Goal: Information Seeking & Learning: Learn about a topic

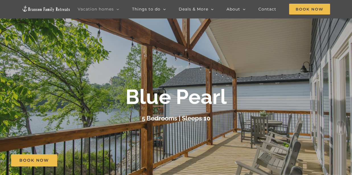
scroll to position [28, 0]
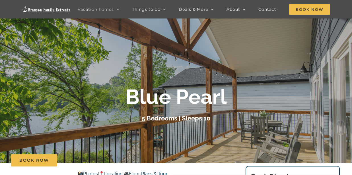
click at [226, 127] on div at bounding box center [176, 103] width 352 height 175
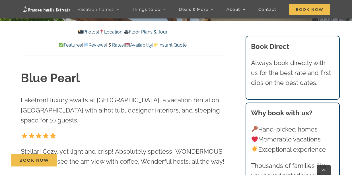
scroll to position [164, 0]
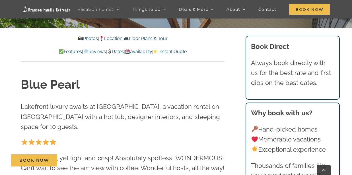
click at [154, 36] on link "Floor Plans & Tour" at bounding box center [145, 38] width 44 height 5
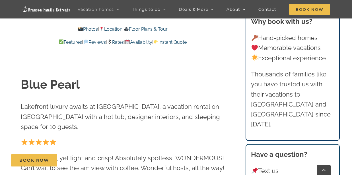
scroll to position [1515, 0]
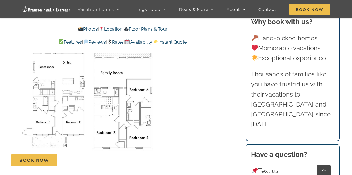
click at [160, 28] on link "Floor Plans & Tour" at bounding box center [145, 28] width 44 height 5
click at [114, 28] on link "Location" at bounding box center [110, 28] width 23 height 5
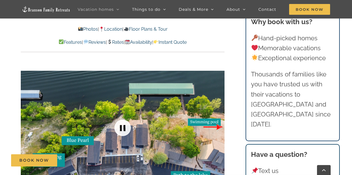
scroll to position [1049, 0]
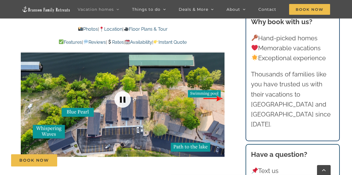
click at [122, 99] on link at bounding box center [122, 99] width 23 height 23
click at [219, 98] on div at bounding box center [213, 99] width 18 height 35
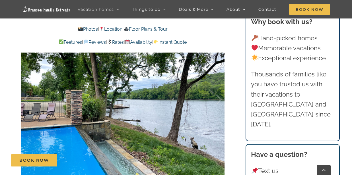
click at [218, 97] on div at bounding box center [213, 99] width 18 height 35
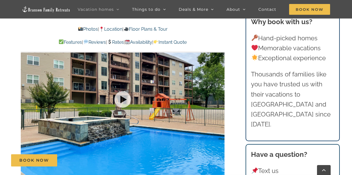
click at [218, 97] on div at bounding box center [123, 99] width 204 height 167
click at [220, 98] on div at bounding box center [213, 99] width 18 height 35
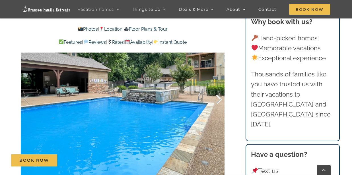
click at [219, 98] on div at bounding box center [213, 99] width 18 height 35
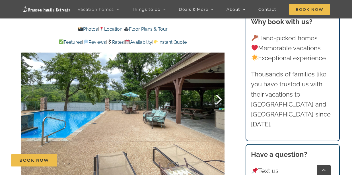
click at [219, 98] on div at bounding box center [213, 99] width 18 height 35
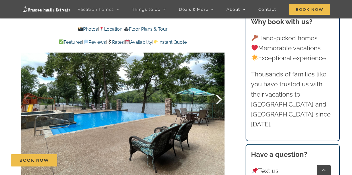
click at [219, 98] on div at bounding box center [213, 99] width 18 height 35
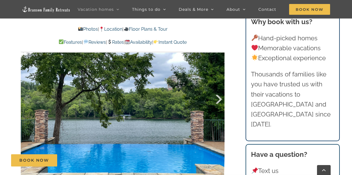
click at [219, 98] on div at bounding box center [213, 99] width 18 height 35
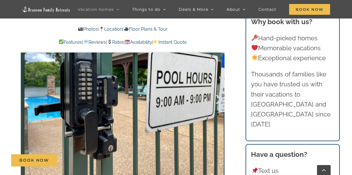
click at [219, 98] on div at bounding box center [213, 99] width 18 height 35
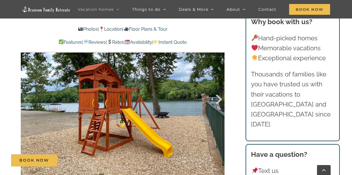
click at [219, 98] on div at bounding box center [213, 99] width 18 height 35
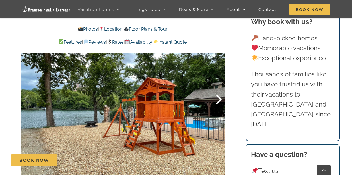
click at [219, 98] on div at bounding box center [213, 99] width 18 height 35
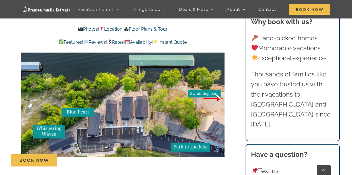
click at [219, 98] on div at bounding box center [213, 99] width 18 height 35
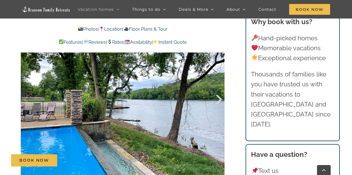
click at [219, 97] on div at bounding box center [213, 99] width 18 height 35
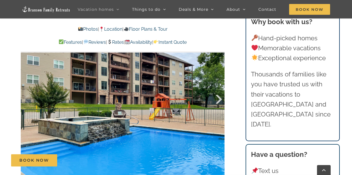
click at [219, 97] on div at bounding box center [213, 99] width 18 height 35
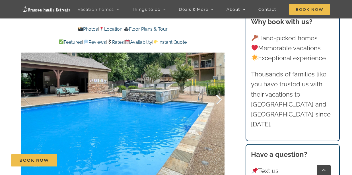
click at [219, 97] on div at bounding box center [213, 99] width 18 height 35
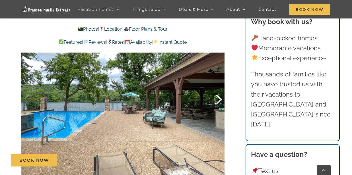
click at [219, 97] on div at bounding box center [213, 99] width 18 height 35
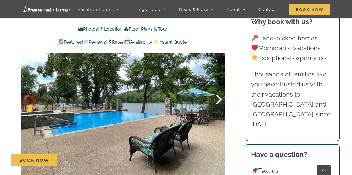
click at [219, 97] on div at bounding box center [213, 99] width 18 height 35
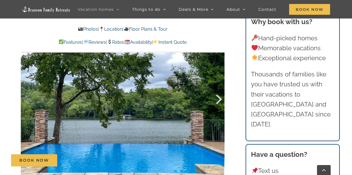
click at [219, 97] on div at bounding box center [213, 99] width 18 height 35
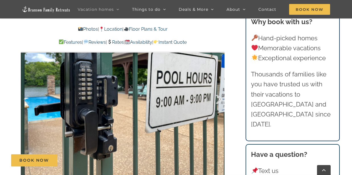
click at [219, 97] on div at bounding box center [213, 99] width 18 height 35
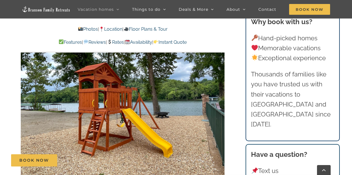
click at [153, 28] on link "Floor Plans & Tour" at bounding box center [145, 28] width 44 height 5
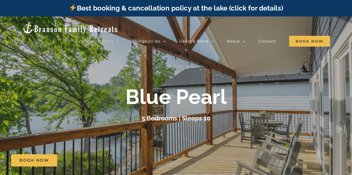
click at [333, 93] on div "Blue Pearl 5 Bedrooms | Sleeps 10" at bounding box center [176, 104] width 352 height 39
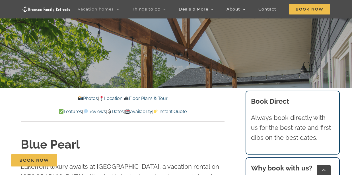
scroll to position [111, 0]
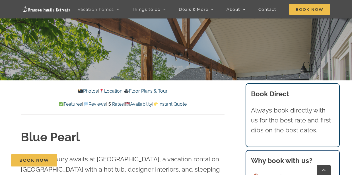
click at [81, 91] on link "Photos" at bounding box center [88, 90] width 20 height 5
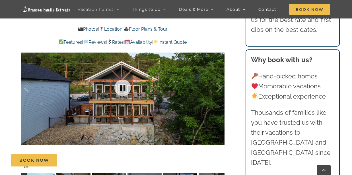
scroll to position [358, 0]
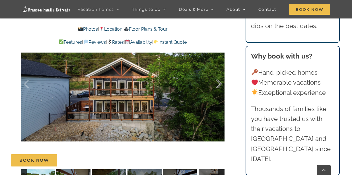
click at [219, 93] on div at bounding box center [213, 84] width 18 height 35
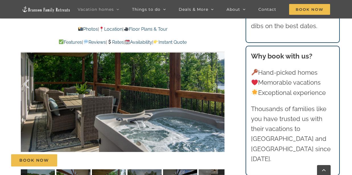
click at [25, 93] on div at bounding box center [33, 84] width 18 height 35
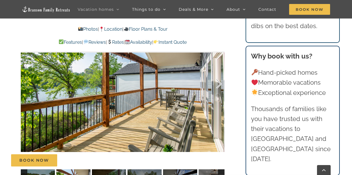
click at [219, 93] on div at bounding box center [213, 84] width 18 height 35
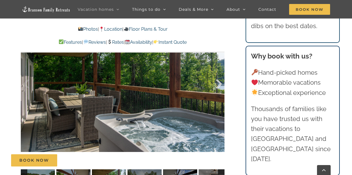
click at [219, 92] on div at bounding box center [213, 84] width 18 height 35
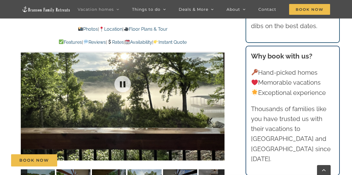
click at [219, 92] on div at bounding box center [123, 84] width 204 height 167
click at [220, 92] on div at bounding box center [213, 84] width 18 height 35
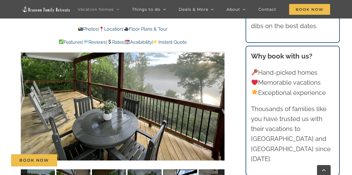
click at [220, 92] on div at bounding box center [213, 84] width 18 height 35
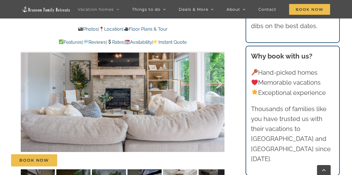
click at [220, 92] on div at bounding box center [213, 84] width 18 height 35
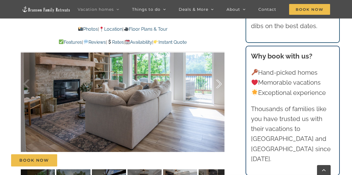
click at [220, 92] on div at bounding box center [213, 84] width 18 height 35
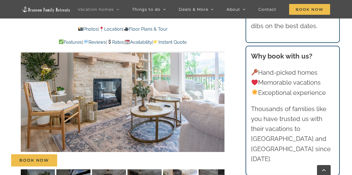
click at [220, 92] on div at bounding box center [213, 84] width 18 height 35
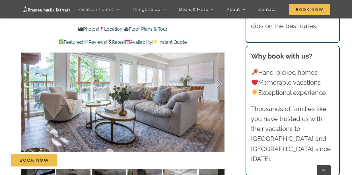
click at [220, 92] on div at bounding box center [213, 84] width 18 height 35
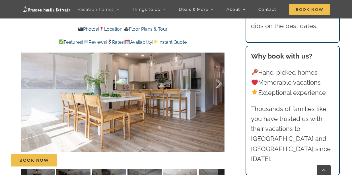
click at [220, 94] on div at bounding box center [213, 84] width 18 height 35
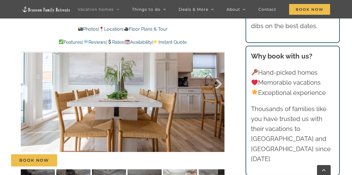
click at [219, 94] on div at bounding box center [213, 84] width 18 height 35
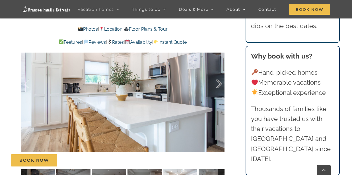
click at [219, 94] on div at bounding box center [213, 84] width 18 height 35
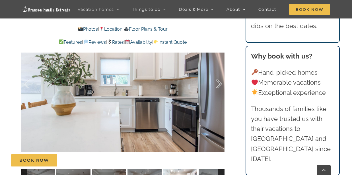
click at [219, 94] on div at bounding box center [213, 84] width 18 height 35
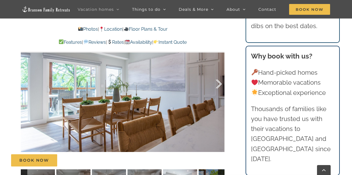
click at [218, 93] on div at bounding box center [213, 84] width 18 height 35
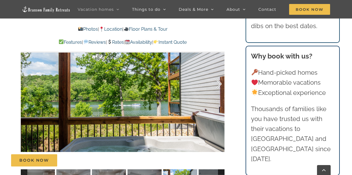
click at [220, 93] on div at bounding box center [213, 84] width 18 height 35
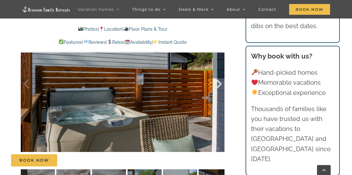
click at [220, 93] on div at bounding box center [213, 84] width 18 height 35
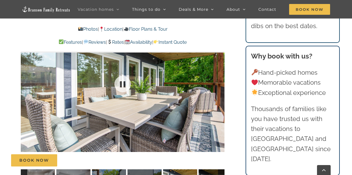
click at [220, 93] on div at bounding box center [123, 84] width 204 height 167
click at [220, 93] on div at bounding box center [213, 84] width 18 height 35
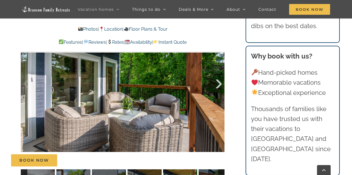
click at [220, 93] on div at bounding box center [213, 84] width 18 height 35
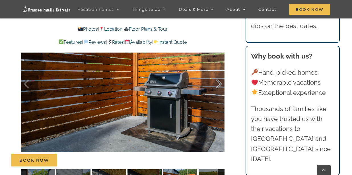
click at [218, 93] on div at bounding box center [213, 84] width 18 height 35
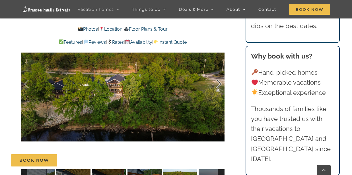
click at [218, 93] on div at bounding box center [213, 84] width 18 height 35
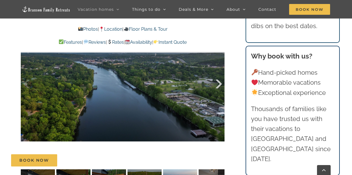
click at [218, 93] on div at bounding box center [213, 84] width 18 height 35
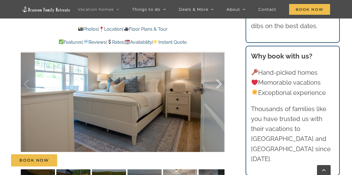
click at [218, 93] on div at bounding box center [213, 84] width 18 height 35
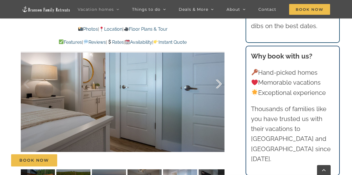
click at [218, 93] on div at bounding box center [213, 84] width 18 height 35
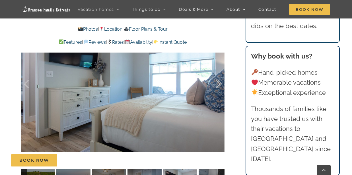
click at [218, 93] on div at bounding box center [213, 84] width 18 height 35
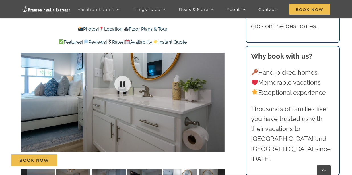
click at [218, 93] on div at bounding box center [123, 84] width 204 height 167
click at [219, 92] on div at bounding box center [213, 84] width 18 height 35
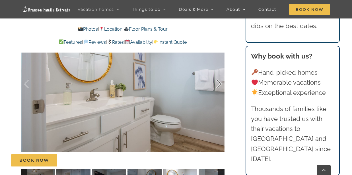
click at [219, 92] on div at bounding box center [213, 84] width 18 height 35
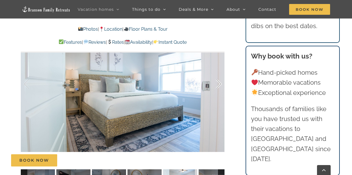
click at [219, 92] on div at bounding box center [213, 84] width 18 height 35
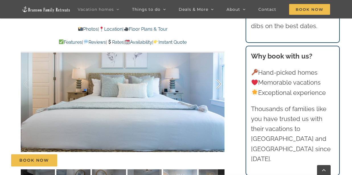
click at [219, 92] on div at bounding box center [213, 84] width 18 height 35
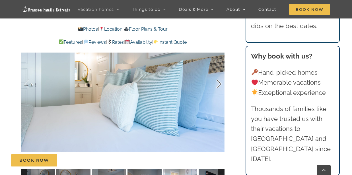
click at [219, 92] on div at bounding box center [213, 84] width 18 height 35
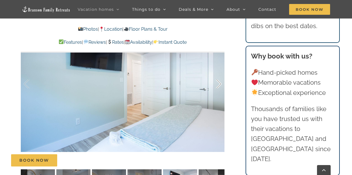
click at [219, 92] on div at bounding box center [213, 84] width 18 height 35
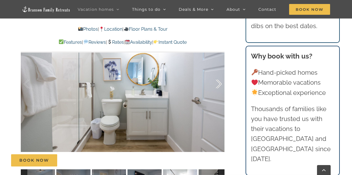
click at [219, 93] on div at bounding box center [213, 84] width 18 height 35
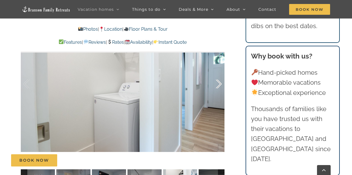
click at [219, 93] on div at bounding box center [213, 84] width 18 height 35
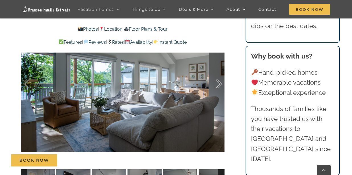
click at [219, 93] on div at bounding box center [213, 84] width 18 height 35
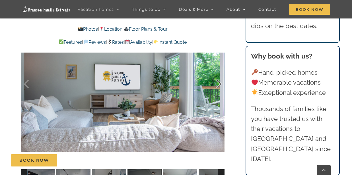
click at [219, 93] on div at bounding box center [213, 84] width 18 height 35
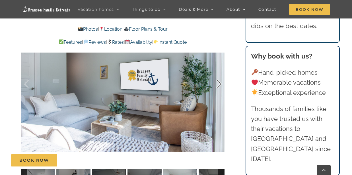
click at [219, 93] on div at bounding box center [213, 84] width 18 height 35
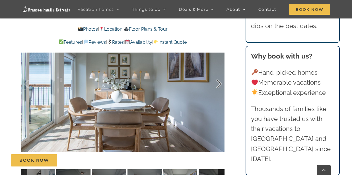
click at [219, 93] on div at bounding box center [213, 84] width 18 height 35
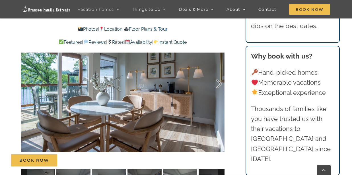
click at [219, 93] on div at bounding box center [213, 84] width 18 height 35
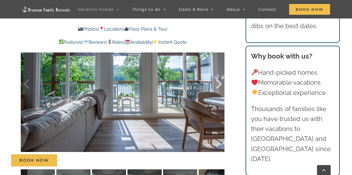
click at [219, 93] on div at bounding box center [213, 84] width 18 height 35
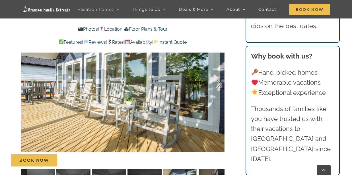
click at [219, 93] on div at bounding box center [213, 84] width 18 height 35
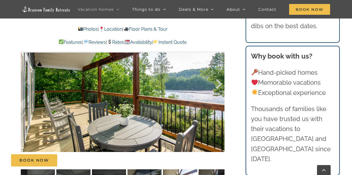
click at [219, 93] on div at bounding box center [213, 84] width 18 height 35
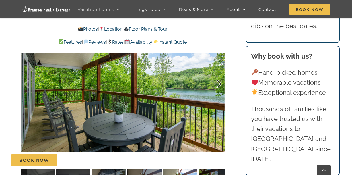
click at [219, 93] on div at bounding box center [213, 84] width 18 height 35
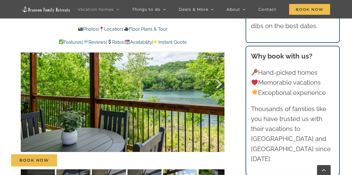
click at [219, 93] on div at bounding box center [213, 84] width 18 height 35
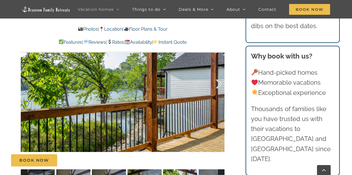
click at [219, 93] on div at bounding box center [213, 84] width 18 height 35
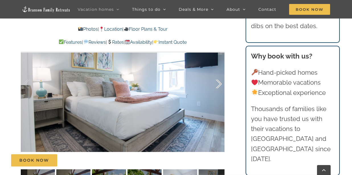
click at [219, 93] on div at bounding box center [213, 84] width 18 height 35
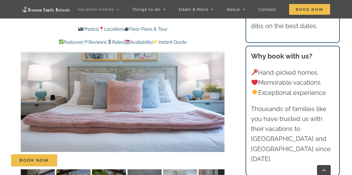
click at [219, 93] on div at bounding box center [213, 84] width 18 height 35
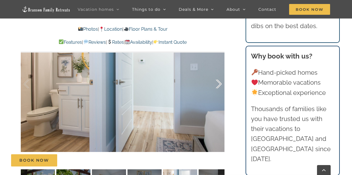
click at [219, 94] on div at bounding box center [213, 84] width 18 height 35
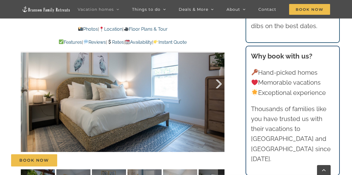
click at [219, 94] on div at bounding box center [213, 84] width 18 height 35
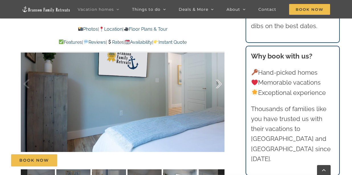
click at [219, 94] on div at bounding box center [213, 84] width 18 height 35
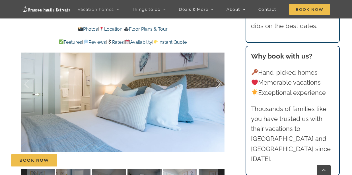
click at [219, 94] on div at bounding box center [213, 84] width 18 height 35
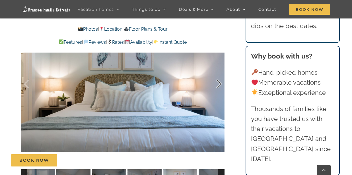
click at [219, 94] on div at bounding box center [213, 84] width 18 height 35
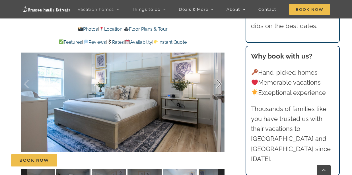
click at [219, 94] on div at bounding box center [213, 84] width 18 height 35
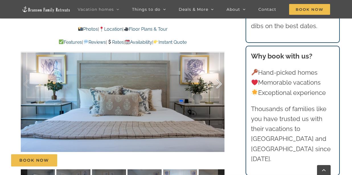
click at [219, 92] on div at bounding box center [213, 84] width 18 height 35
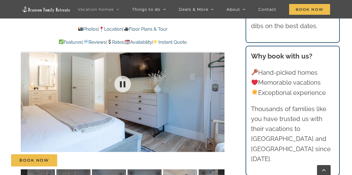
click at [219, 92] on div at bounding box center [123, 84] width 204 height 167
click at [219, 92] on div at bounding box center [213, 84] width 18 height 35
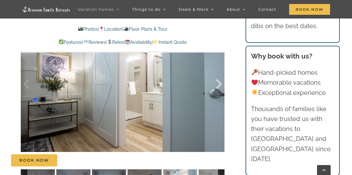
click at [219, 92] on div "54 / 61" at bounding box center [123, 84] width 204 height 167
click at [219, 93] on div at bounding box center [213, 84] width 18 height 35
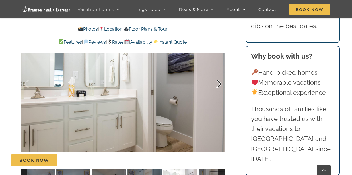
click at [219, 93] on div at bounding box center [213, 84] width 18 height 35
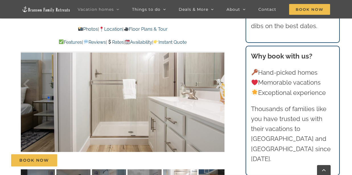
click at [219, 93] on div at bounding box center [213, 84] width 18 height 35
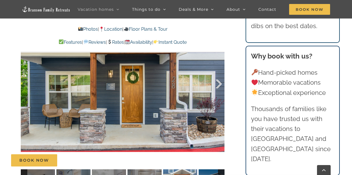
click at [219, 93] on div at bounding box center [213, 84] width 18 height 35
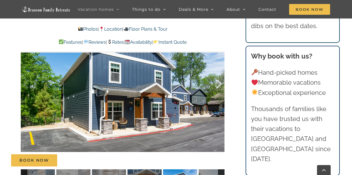
click at [219, 93] on div at bounding box center [213, 84] width 18 height 35
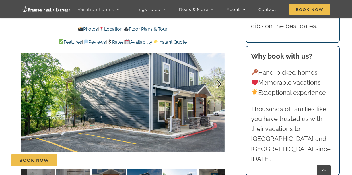
click at [219, 93] on div at bounding box center [213, 84] width 18 height 35
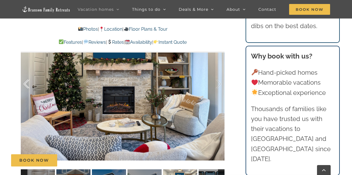
click at [24, 93] on div at bounding box center [33, 84] width 18 height 35
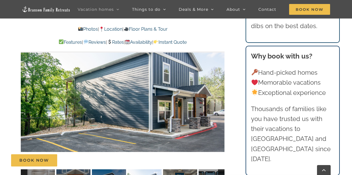
click at [219, 92] on div at bounding box center [213, 84] width 18 height 35
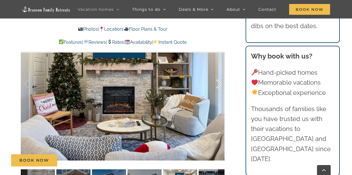
click at [218, 92] on div at bounding box center [213, 84] width 18 height 35
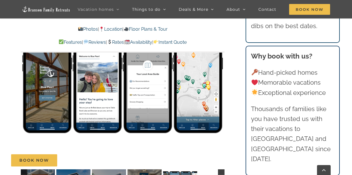
click at [108, 28] on link "Location" at bounding box center [110, 28] width 23 height 5
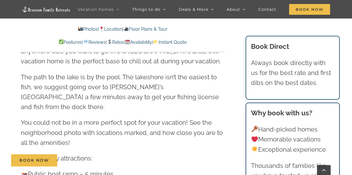
scroll to position [1414, 0]
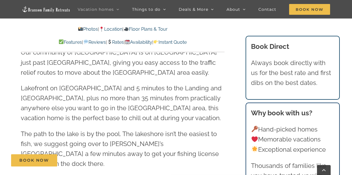
click at [151, 28] on link "Floor Plans & Tour" at bounding box center [145, 28] width 44 height 5
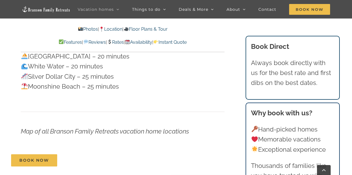
scroll to position [1620, 0]
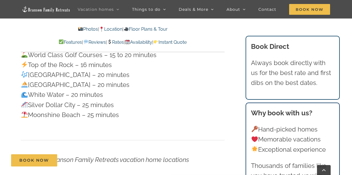
click at [80, 28] on link "Photos" at bounding box center [88, 28] width 20 height 5
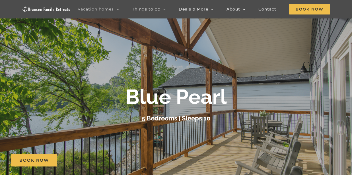
scroll to position [28, 0]
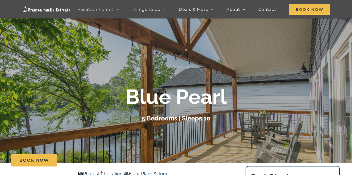
click at [275, 85] on div "Blue Pearl" at bounding box center [175, 97] width 227 height 24
click at [343, 86] on div "Blue Pearl 5 Bedrooms | Sleeps 10" at bounding box center [176, 104] width 352 height 39
click at [341, 79] on div at bounding box center [176, 103] width 352 height 175
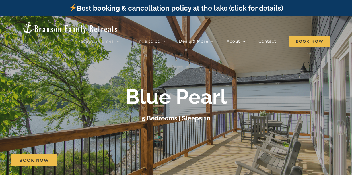
click at [343, 88] on div "Blue Pearl 5 Bedrooms | Sleeps 10" at bounding box center [176, 104] width 352 height 39
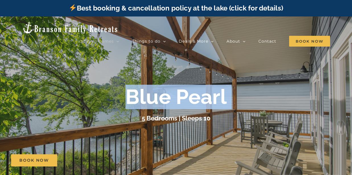
click at [343, 88] on div "Blue Pearl 5 Bedrooms | Sleeps 10" at bounding box center [176, 104] width 352 height 39
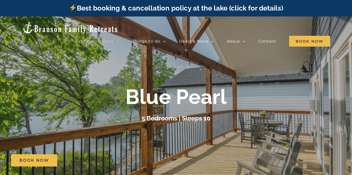
click at [259, 115] on div "5 Bedrooms | Sleeps 10" at bounding box center [175, 118] width 227 height 10
click at [345, 99] on div "Blue Pearl 5 Bedrooms | Sleeps 10" at bounding box center [176, 104] width 352 height 39
click at [269, 81] on div at bounding box center [176, 103] width 352 height 175
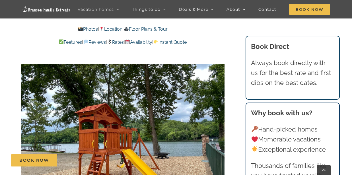
scroll to position [1160, 0]
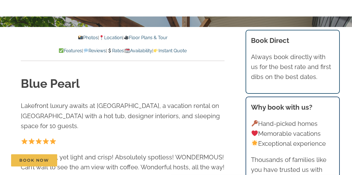
scroll to position [0, 0]
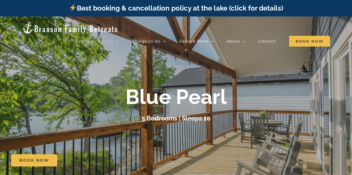
click at [343, 89] on div "Blue Pearl 5 Bedrooms | Sleeps 10" at bounding box center [176, 104] width 352 height 39
click at [345, 111] on div "Blue Pearl 5 Bedrooms | Sleeps 10" at bounding box center [176, 104] width 352 height 39
click at [344, 111] on div "Blue Pearl 5 Bedrooms | Sleeps 10" at bounding box center [176, 104] width 352 height 39
click at [336, 90] on div "Blue Pearl 5 Bedrooms | Sleeps 10" at bounding box center [176, 104] width 352 height 39
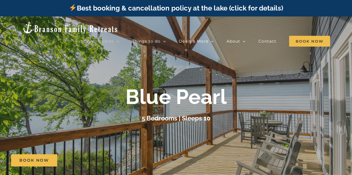
click at [336, 90] on div "Blue Pearl 5 Bedrooms | Sleeps 10" at bounding box center [176, 104] width 352 height 39
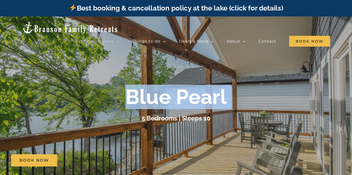
click at [336, 90] on div "Blue Pearl 5 Bedrooms | Sleeps 10" at bounding box center [176, 104] width 352 height 39
drag, startPoint x: 336, startPoint y: 92, endPoint x: 333, endPoint y: 91, distance: 3.0
click at [334, 92] on div "Blue Pearl 5 Bedrooms | Sleeps 10" at bounding box center [176, 104] width 352 height 39
click at [332, 91] on div "Blue Pearl 5 Bedrooms | Sleeps 10" at bounding box center [176, 104] width 352 height 39
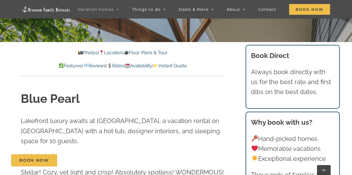
scroll to position [142, 0]
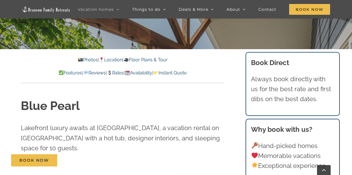
click at [84, 59] on link "Photos" at bounding box center [88, 59] width 20 height 5
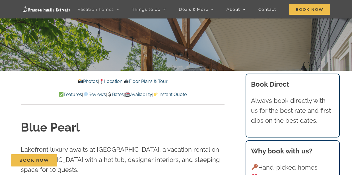
scroll to position [0, 0]
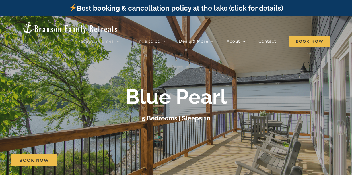
click at [318, 105] on div "Blue Pearl 5 Bedrooms | Sleeps 10" at bounding box center [176, 104] width 352 height 39
click at [318, 104] on div "Blue Pearl 5 Bedrooms | Sleeps 10" at bounding box center [176, 104] width 352 height 39
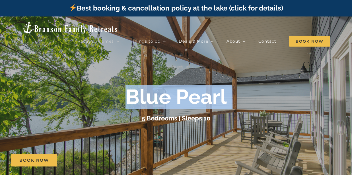
drag, startPoint x: 318, startPoint y: 104, endPoint x: 319, endPoint y: 107, distance: 3.1
click at [319, 108] on div "Blue Pearl 5 Bedrooms | Sleeps 10" at bounding box center [176, 104] width 352 height 39
click at [313, 104] on div "Blue Pearl 5 Bedrooms | Sleeps 10" at bounding box center [176, 104] width 352 height 39
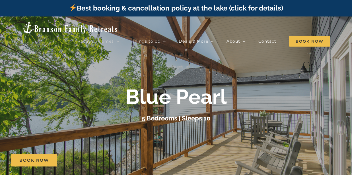
click at [313, 104] on div "Blue Pearl 5 Bedrooms | Sleeps 10" at bounding box center [176, 104] width 352 height 39
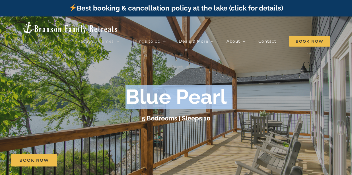
click at [313, 104] on div "Blue Pearl 5 Bedrooms | Sleeps 10" at bounding box center [176, 104] width 352 height 39
click at [171, 92] on b "Blue Pearl" at bounding box center [175, 97] width 101 height 24
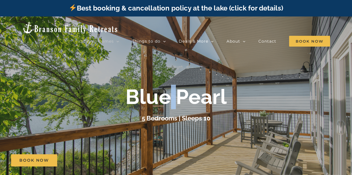
click at [171, 92] on b "Blue Pearl" at bounding box center [175, 97] width 101 height 24
click at [205, 74] on div at bounding box center [176, 103] width 352 height 175
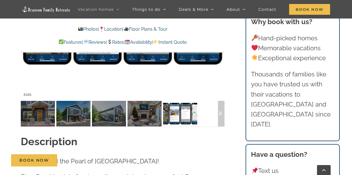
scroll to position [455, 0]
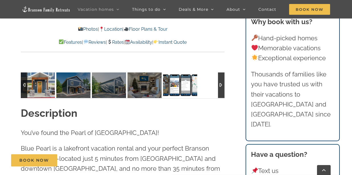
click at [34, 98] on img at bounding box center [38, 85] width 34 height 26
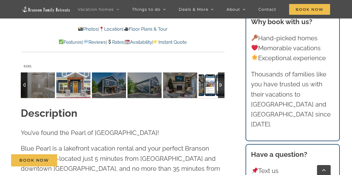
click at [56, 98] on img at bounding box center [73, 85] width 34 height 26
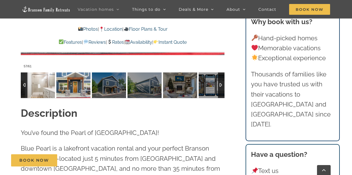
click at [36, 96] on img at bounding box center [38, 85] width 34 height 26
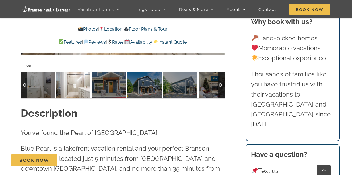
click at [56, 96] on img at bounding box center [73, 85] width 34 height 26
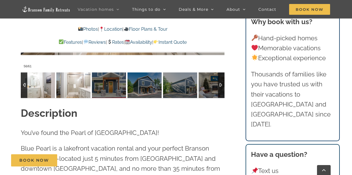
click at [38, 93] on img at bounding box center [38, 85] width 34 height 26
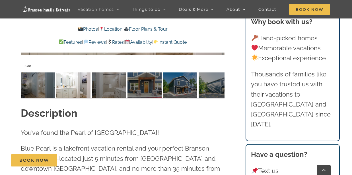
click at [75, 96] on img at bounding box center [73, 85] width 34 height 26
click at [74, 95] on img at bounding box center [73, 85] width 34 height 26
click at [219, 95] on div at bounding box center [221, 85] width 7 height 26
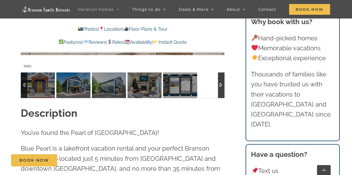
click at [219, 95] on div at bounding box center [221, 85] width 7 height 26
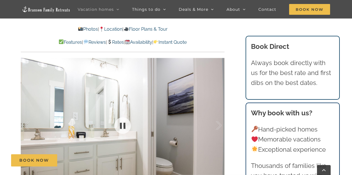
scroll to position [313, 0]
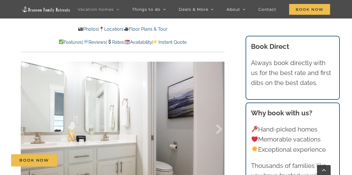
click at [219, 138] on div at bounding box center [213, 129] width 18 height 35
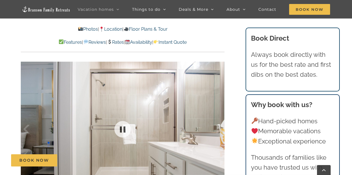
scroll to position [341, 0]
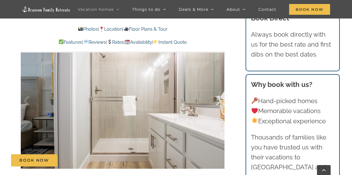
click at [219, 110] on div at bounding box center [213, 100] width 18 height 35
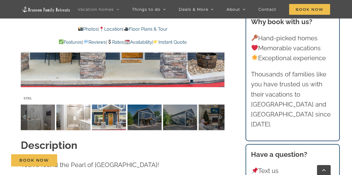
scroll to position [426, 0]
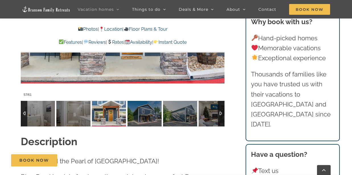
click at [23, 123] on div at bounding box center [24, 114] width 7 height 26
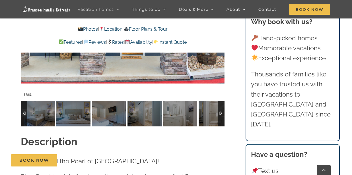
click at [23, 123] on div at bounding box center [24, 114] width 7 height 26
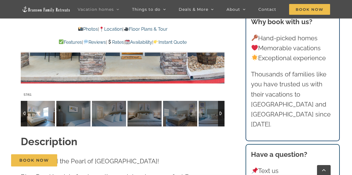
click at [37, 122] on img at bounding box center [38, 114] width 34 height 26
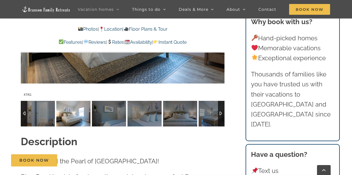
click at [25, 123] on div at bounding box center [24, 114] width 7 height 26
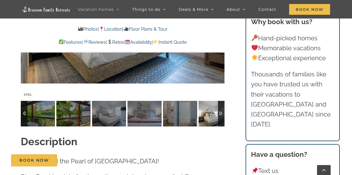
click at [25, 123] on div at bounding box center [24, 114] width 7 height 26
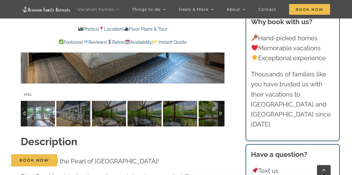
click at [36, 124] on img at bounding box center [38, 114] width 34 height 26
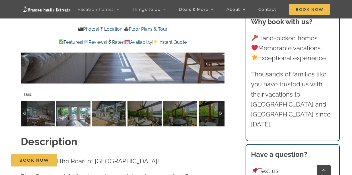
click at [25, 123] on div at bounding box center [24, 114] width 7 height 26
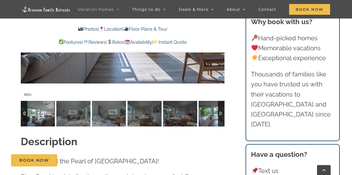
click at [33, 123] on img at bounding box center [38, 114] width 34 height 26
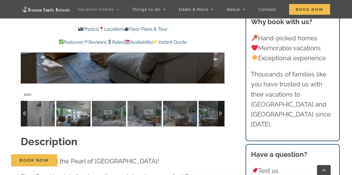
click at [24, 121] on div at bounding box center [24, 114] width 7 height 26
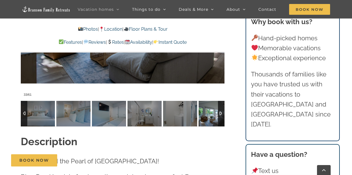
click at [24, 123] on div at bounding box center [24, 114] width 7 height 26
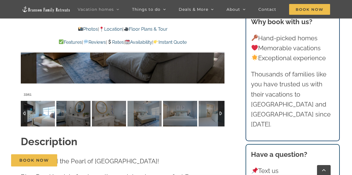
click at [45, 123] on img at bounding box center [38, 114] width 34 height 26
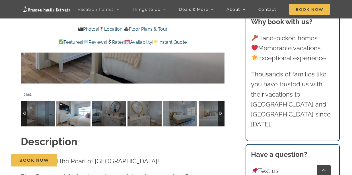
click at [45, 123] on div at bounding box center [323, 114] width 2168 height 26
click at [219, 123] on div at bounding box center [221, 114] width 7 height 26
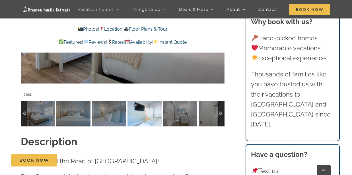
click at [139, 125] on img at bounding box center [144, 114] width 34 height 26
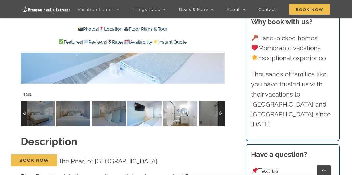
click at [176, 126] on img at bounding box center [180, 114] width 34 height 26
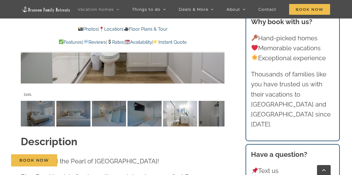
click at [171, 78] on div at bounding box center [123, 15] width 204 height 167
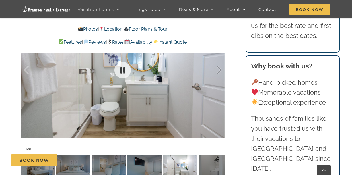
scroll to position [370, 0]
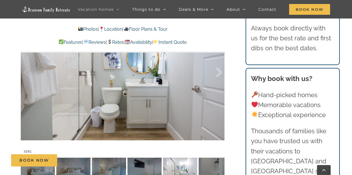
click at [219, 81] on div at bounding box center [213, 72] width 18 height 35
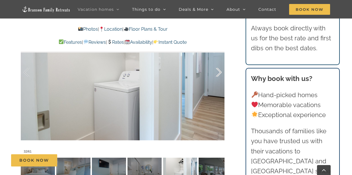
click at [219, 81] on div at bounding box center [213, 72] width 18 height 35
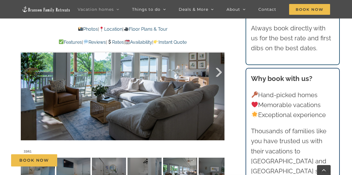
click at [219, 81] on div at bounding box center [213, 72] width 18 height 35
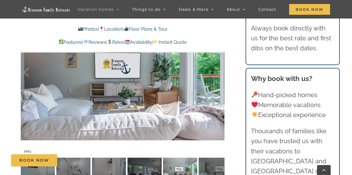
click at [156, 28] on link "Floor Plans & Tour" at bounding box center [145, 28] width 44 height 5
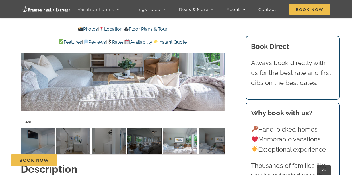
scroll to position [369, 0]
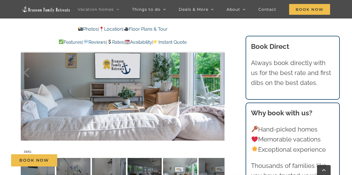
click at [219, 81] on div at bounding box center [213, 72] width 18 height 35
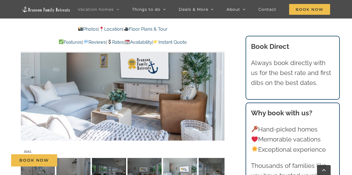
click at [219, 81] on div at bounding box center [213, 72] width 18 height 35
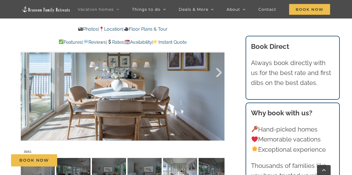
click at [219, 81] on div at bounding box center [213, 72] width 18 height 35
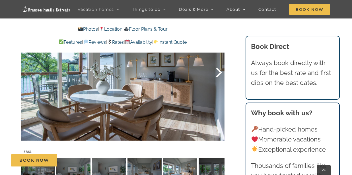
click at [219, 81] on div at bounding box center [213, 72] width 18 height 35
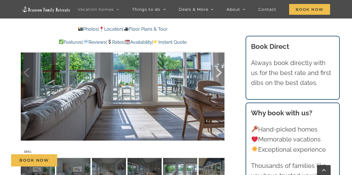
click at [219, 81] on div at bounding box center [213, 72] width 18 height 35
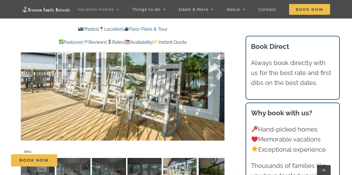
click at [220, 82] on div at bounding box center [213, 72] width 18 height 35
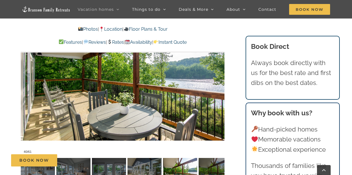
click at [119, 41] on link "Rates" at bounding box center [115, 42] width 17 height 5
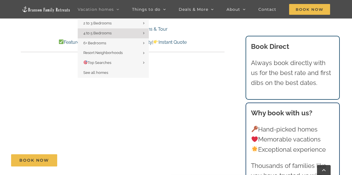
scroll to position [3639, 0]
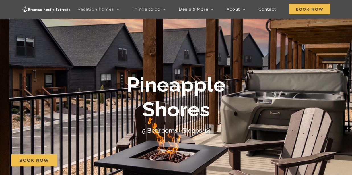
scroll to position [57, 0]
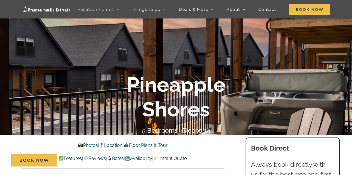
click at [159, 143] on link "Floor Plans & Tour" at bounding box center [145, 145] width 44 height 5
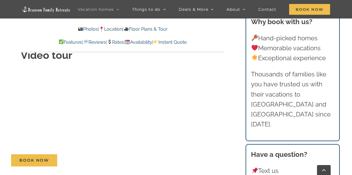
scroll to position [1895, 0]
click at [154, 29] on link "Floor Plans & Tour" at bounding box center [145, 28] width 44 height 5
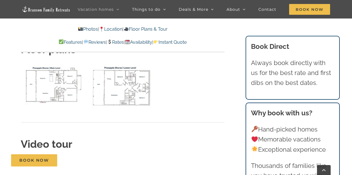
scroll to position [1753, 0]
